Goal: Information Seeking & Learning: Learn about a topic

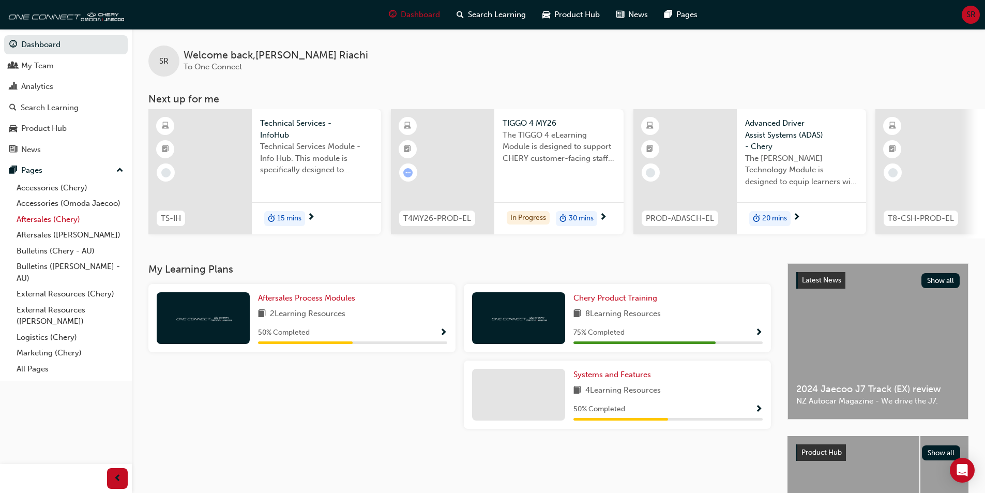
click at [31, 219] on link "Aftersales (Chery)" at bounding box center [69, 219] width 115 height 16
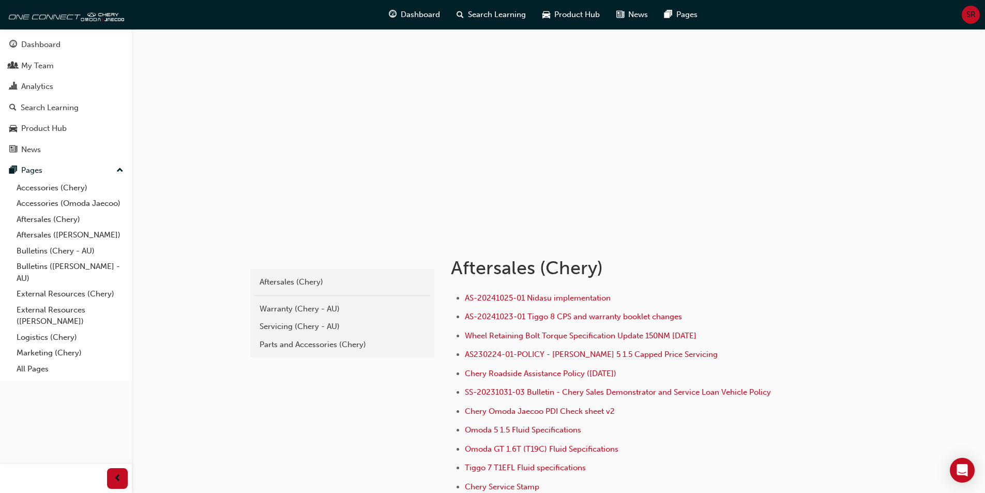
click at [972, 13] on span "SR" at bounding box center [970, 15] width 9 height 12
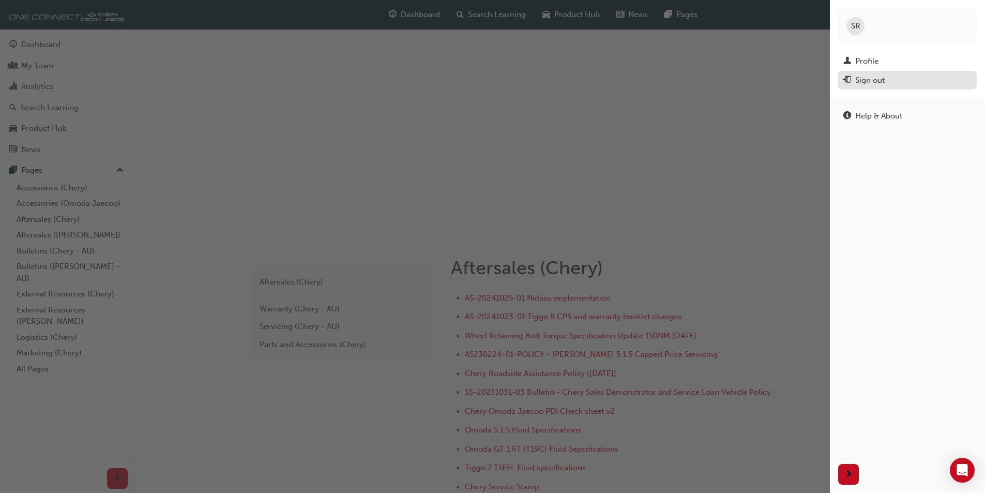
click at [873, 81] on div "Sign out" at bounding box center [869, 80] width 29 height 12
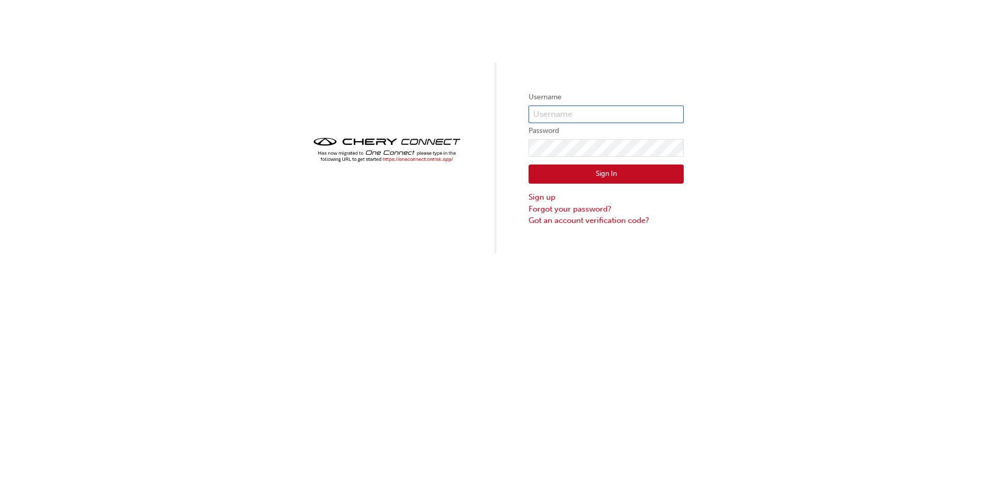
type input "CHAU0518"
click at [602, 175] on button "Sign In" at bounding box center [605, 174] width 155 height 20
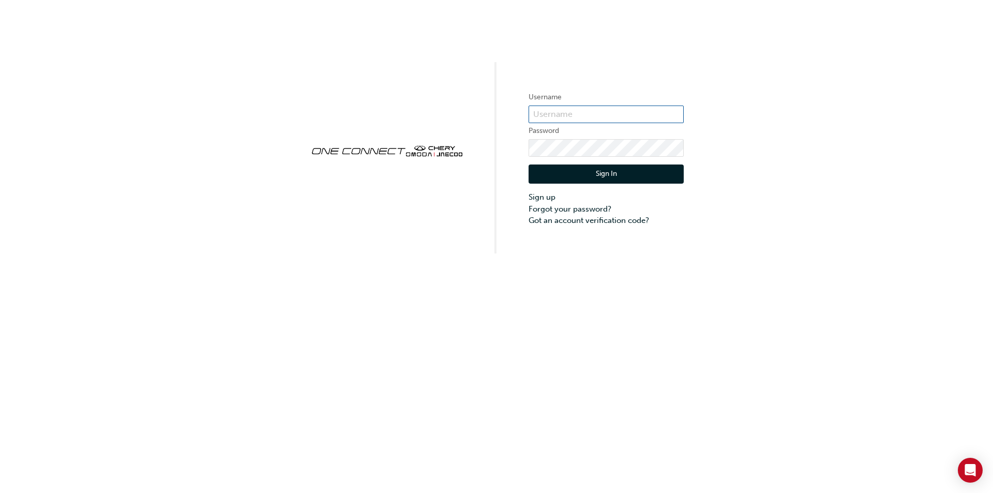
type input "CHAU0518"
click at [594, 173] on button "Sign In" at bounding box center [605, 174] width 155 height 20
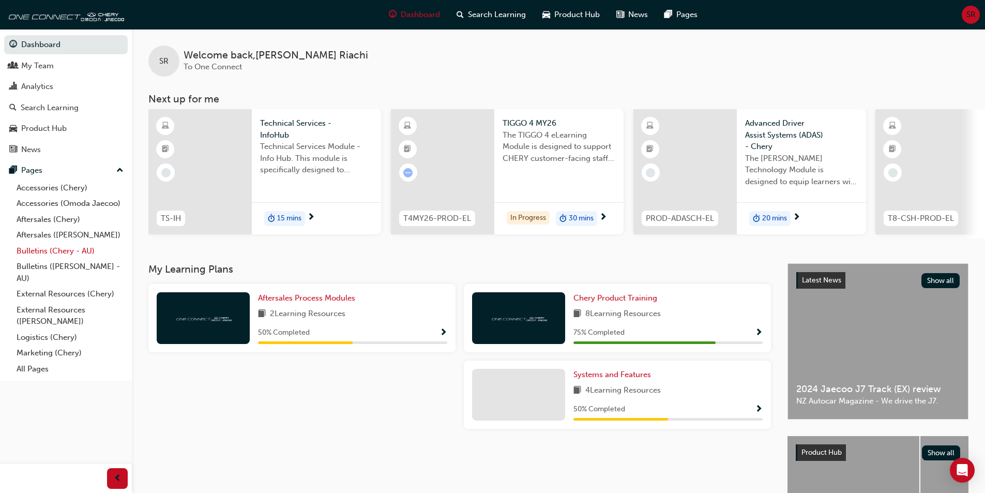
click at [46, 251] on link "Bulletins (Chery - AU)" at bounding box center [69, 251] width 115 height 16
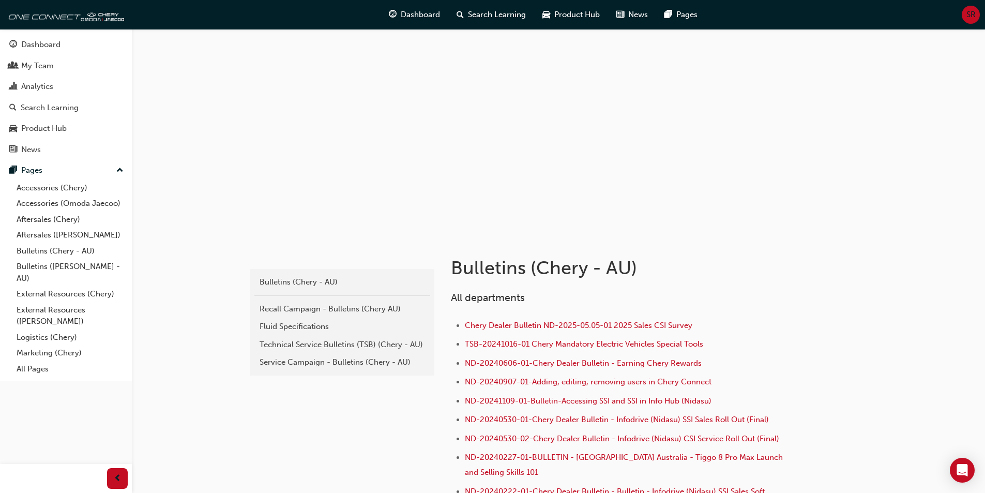
scroll to position [103, 0]
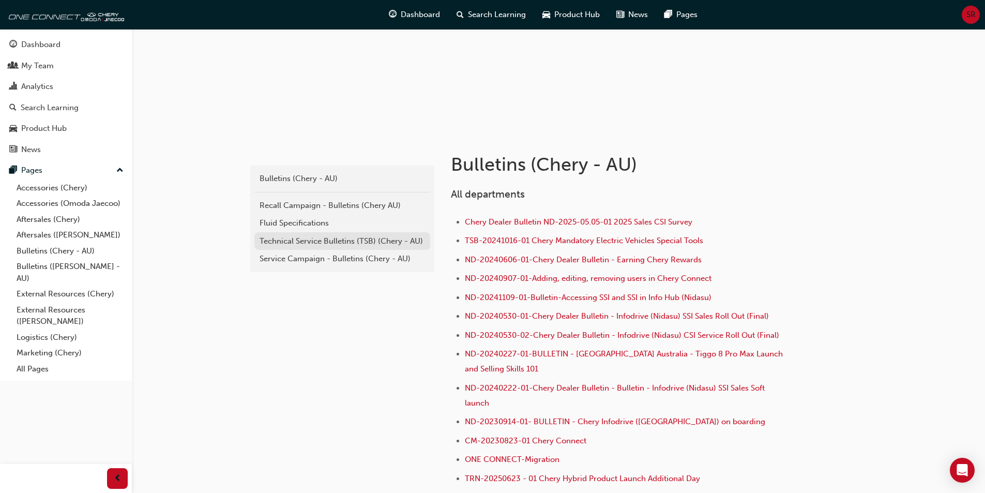
click at [327, 241] on div "Technical Service Bulletins (TSB) (Chery - AU)" at bounding box center [342, 241] width 165 height 12
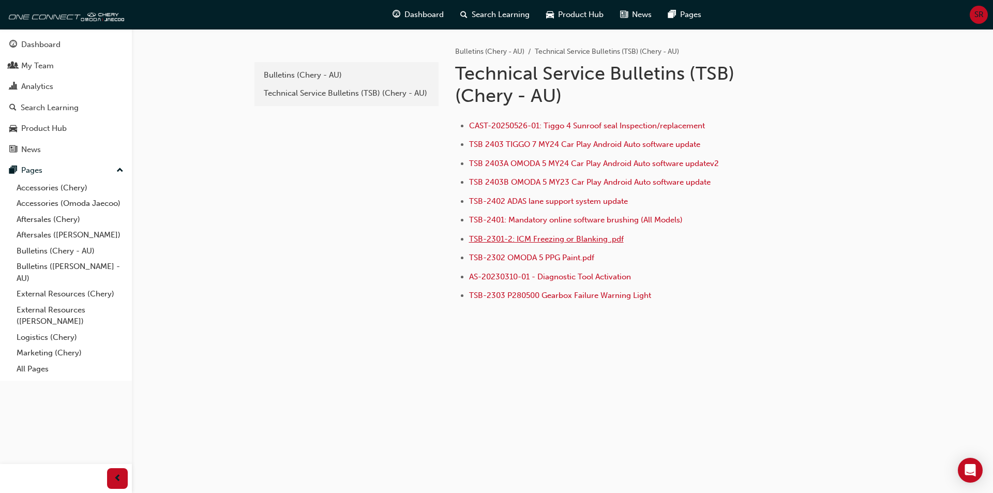
click at [514, 235] on span "TSB-2301-2: ICM Freezing or Blanking .pdf" at bounding box center [546, 238] width 155 height 9
click at [519, 221] on span "TSB-2401: Mandatory online software brushing (All Models)" at bounding box center [576, 219] width 214 height 9
click at [523, 204] on span "TSB-2402 ADAS lane support system update" at bounding box center [548, 200] width 159 height 9
click at [308, 73] on div "Bulletins (Chery - AU)" at bounding box center [346, 75] width 165 height 12
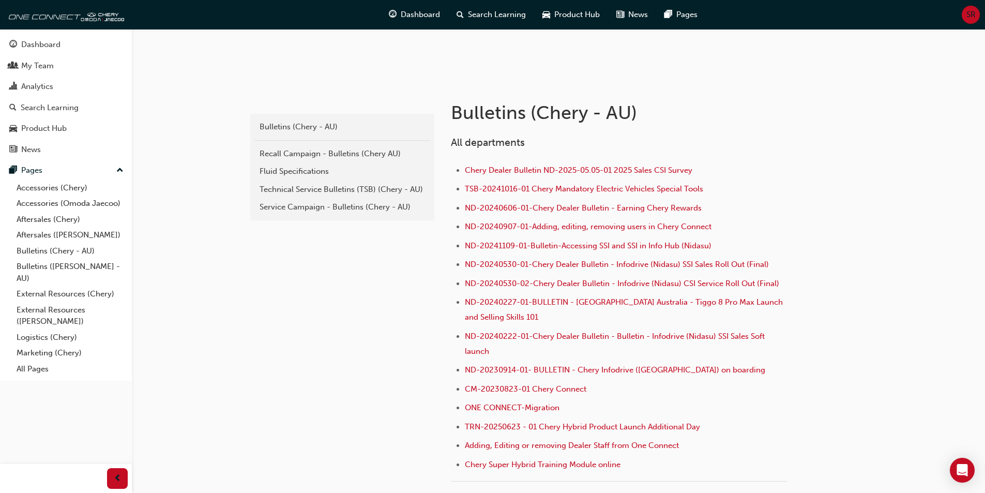
scroll to position [52, 0]
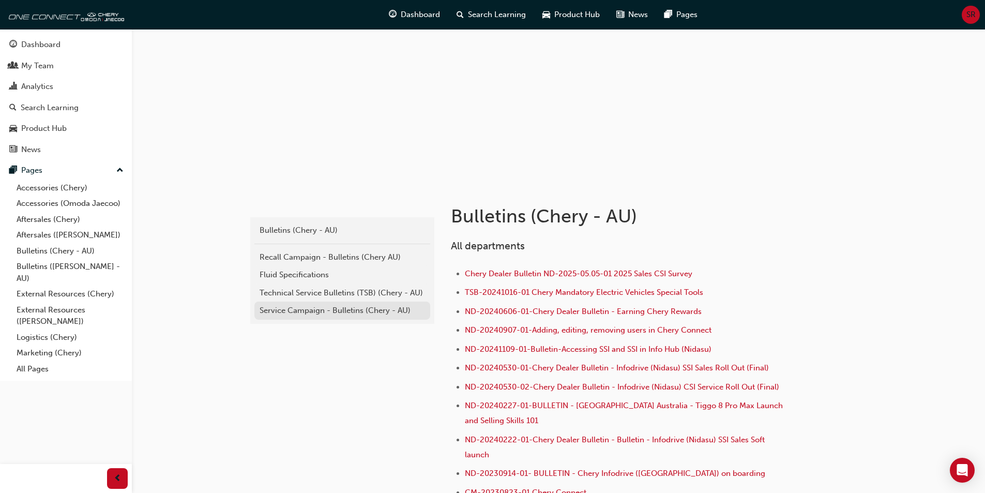
click at [295, 308] on div "Service Campaign - Bulletins (Chery - AU)" at bounding box center [342, 311] width 165 height 12
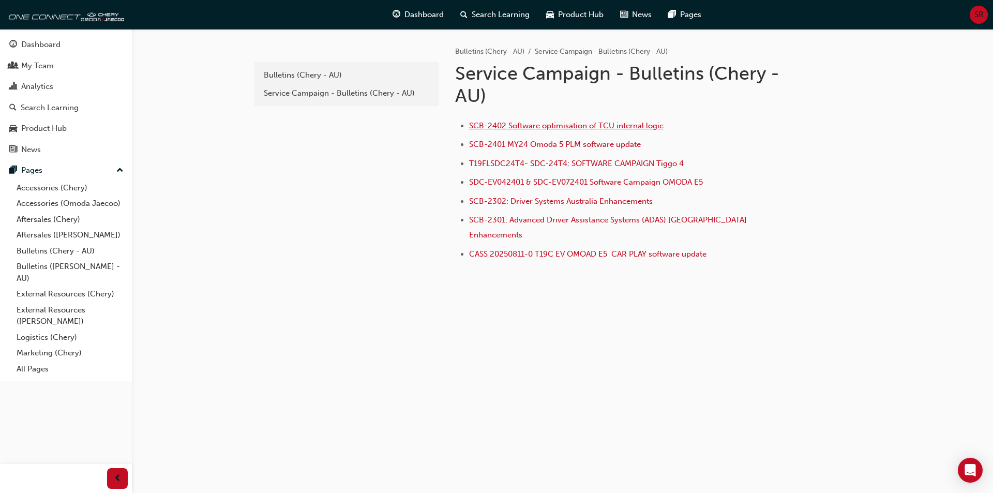
click at [494, 127] on span "SCB-2402 Software optimisation of TCU internal logic" at bounding box center [566, 125] width 194 height 9
click at [493, 199] on span "SCB-2302: Driver Systems Australia Enhancements" at bounding box center [561, 200] width 184 height 9
